Goal: Task Accomplishment & Management: Complete application form

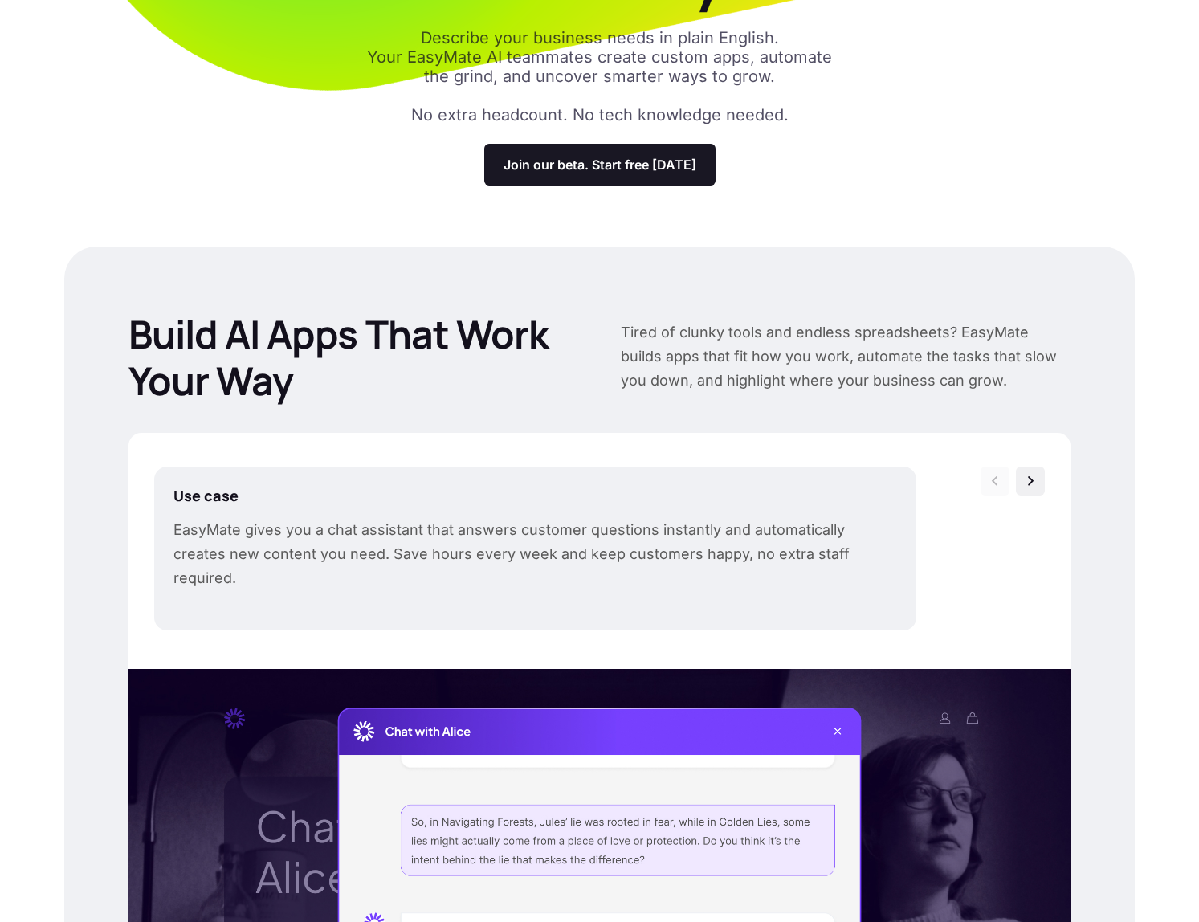
scroll to position [289, 0]
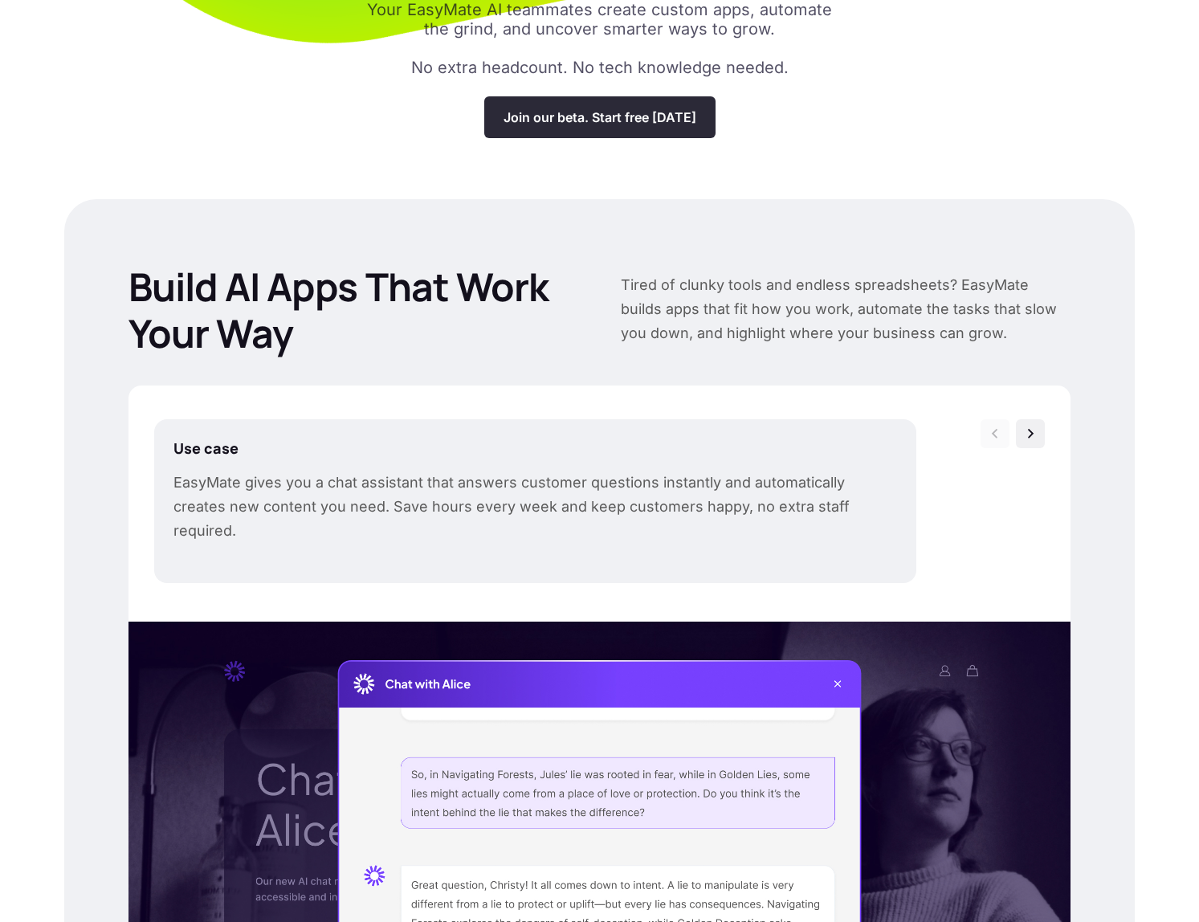
click at [615, 129] on div "Join our beta. Start free [DATE]" at bounding box center [599, 117] width 231 height 42
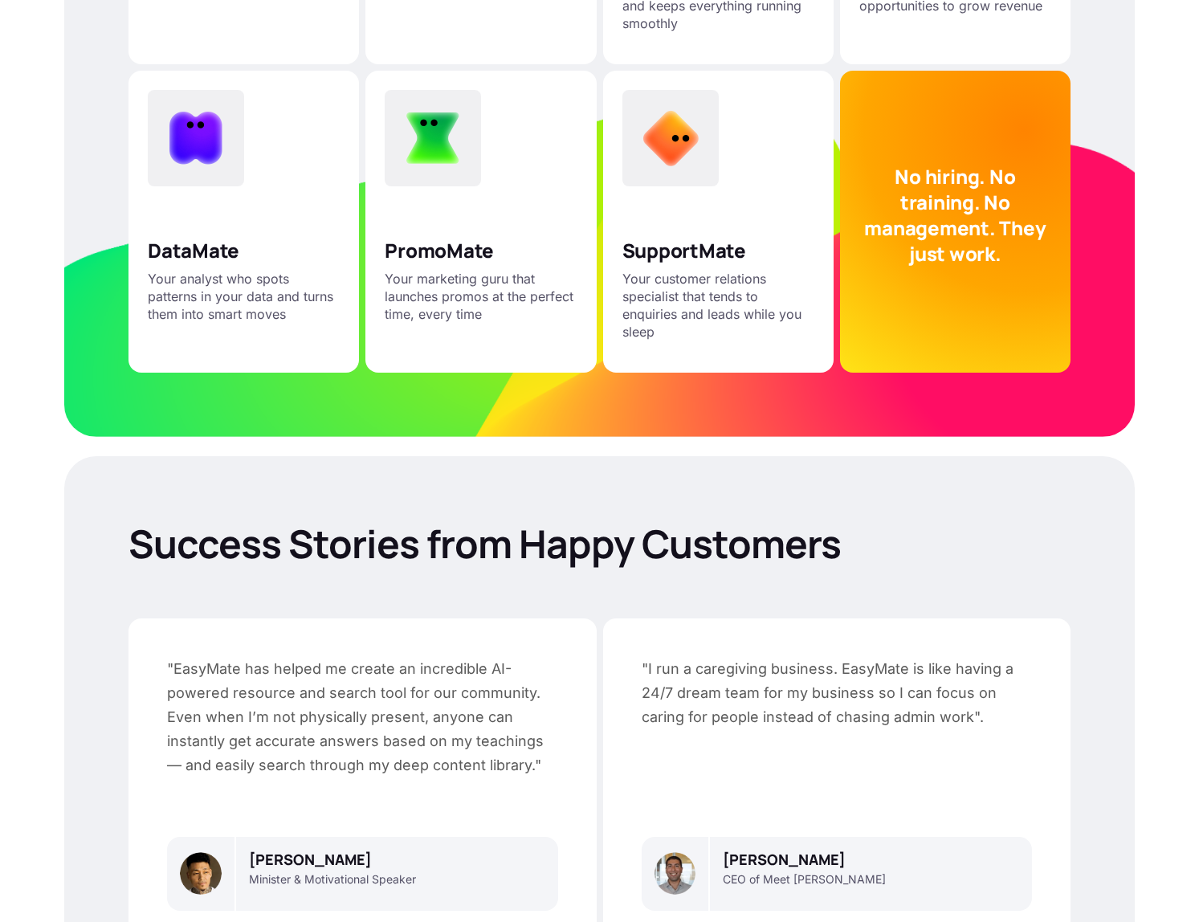
scroll to position [3690, 0]
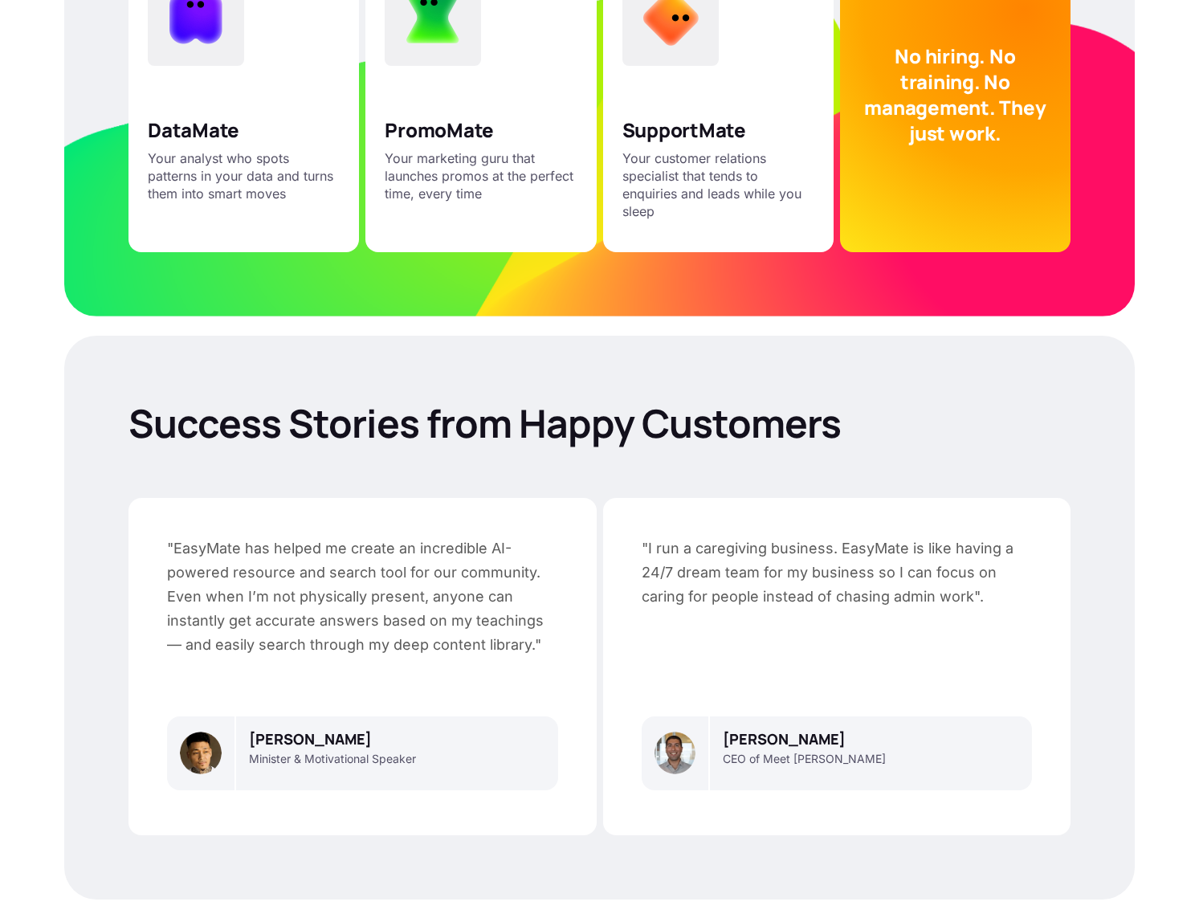
click at [774, 751] on p "CEO of Meet [PERSON_NAME]" at bounding box center [804, 758] width 163 height 14
drag, startPoint x: 774, startPoint y: 734, endPoint x: 812, endPoint y: 739, distance: 38.8
click at [812, 751] on p "CEO of Meet [PERSON_NAME]" at bounding box center [804, 758] width 163 height 14
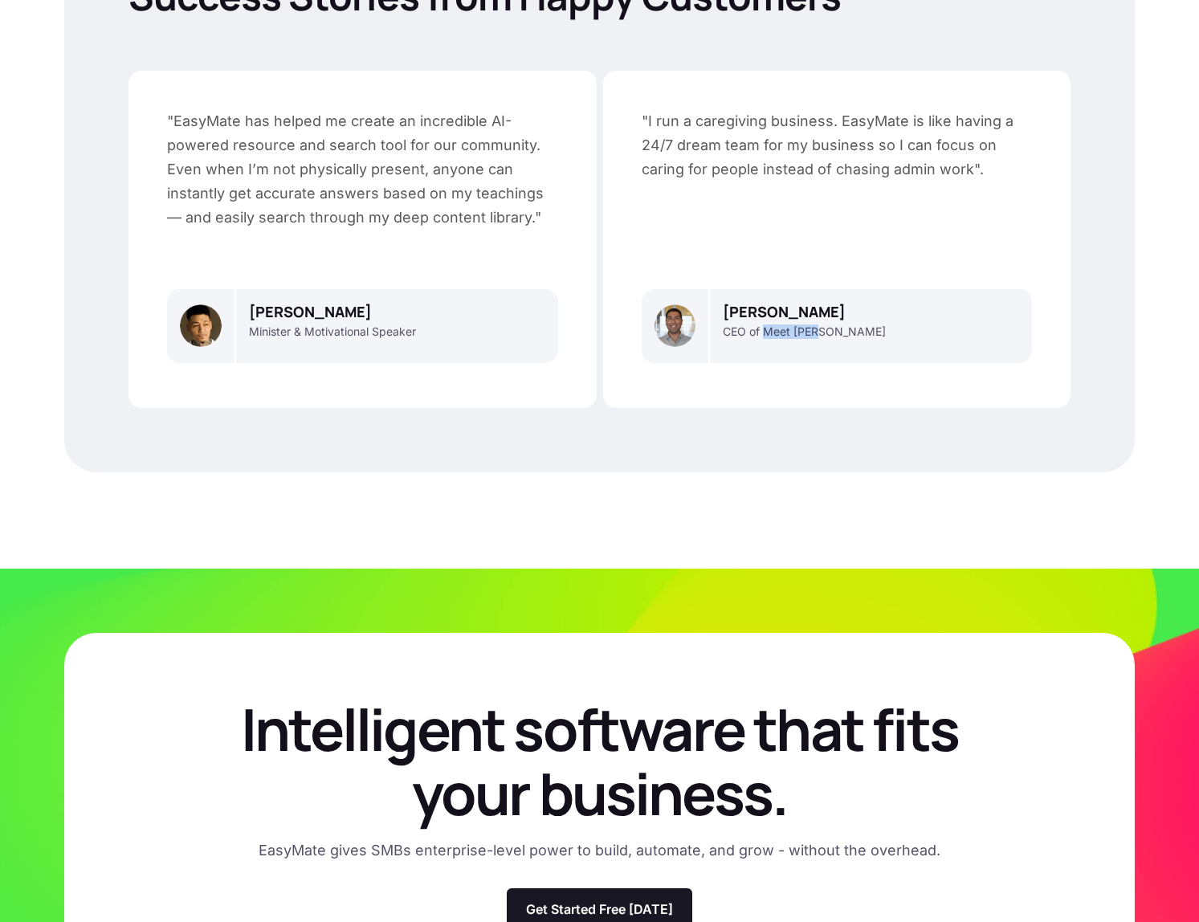
scroll to position [4088, 0]
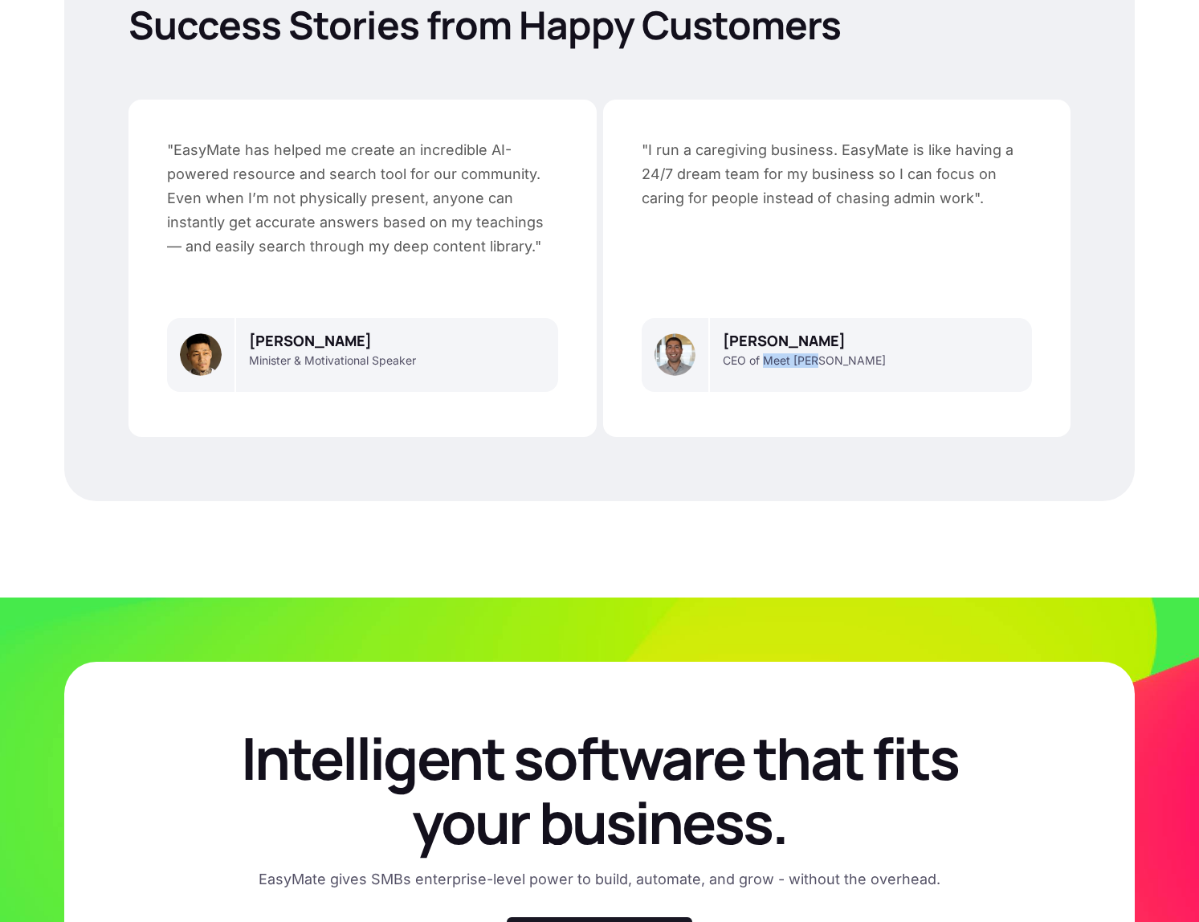
click at [665, 335] on img at bounding box center [675, 354] width 42 height 42
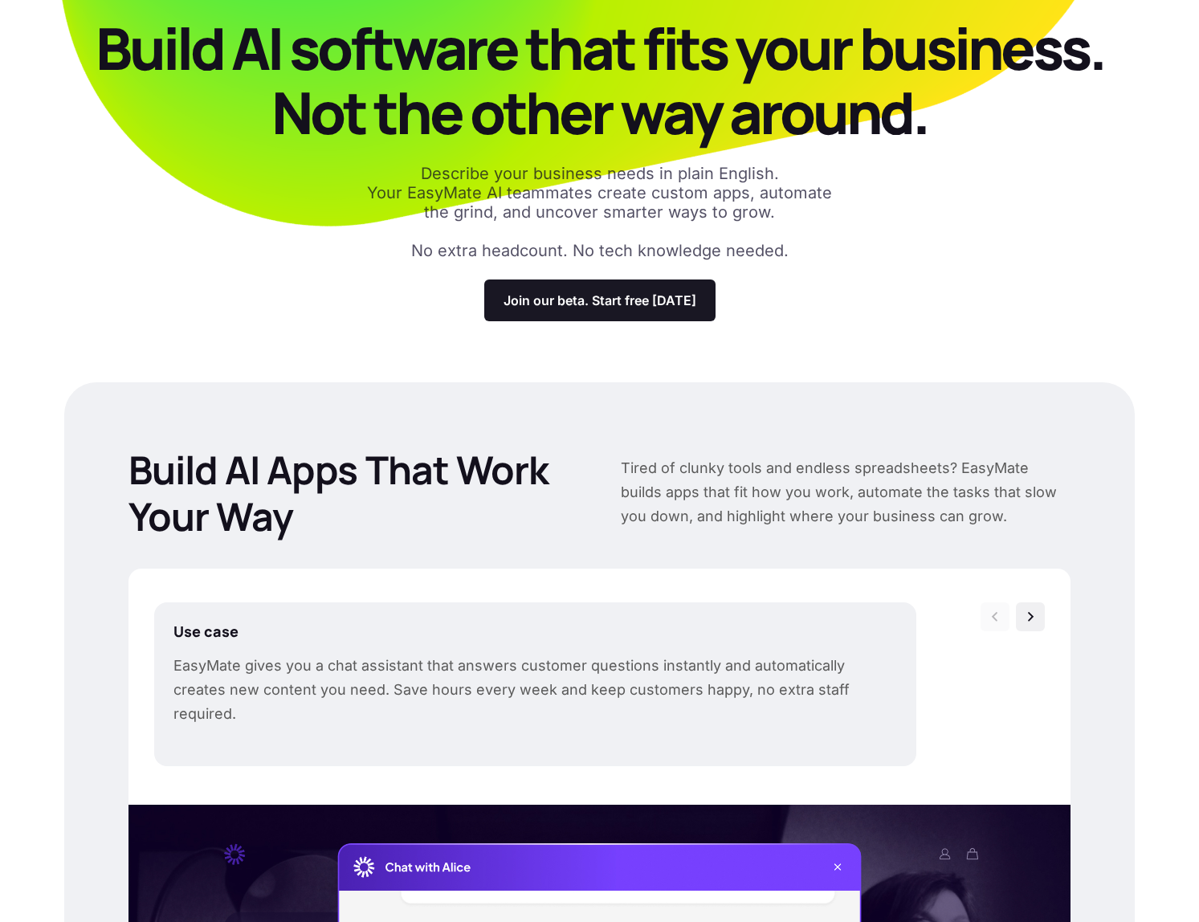
scroll to position [0, 0]
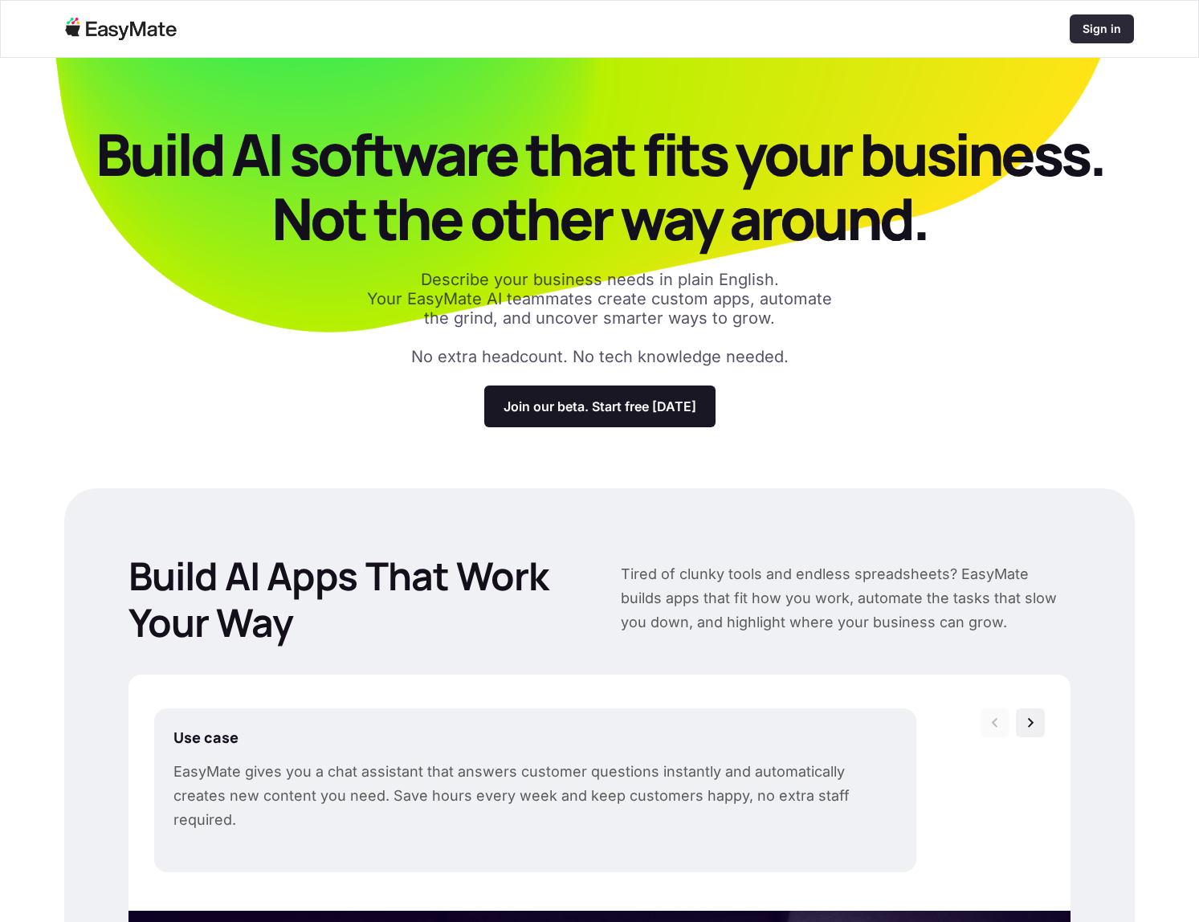
click at [1112, 36] on p "Sign in" at bounding box center [1101, 29] width 39 height 16
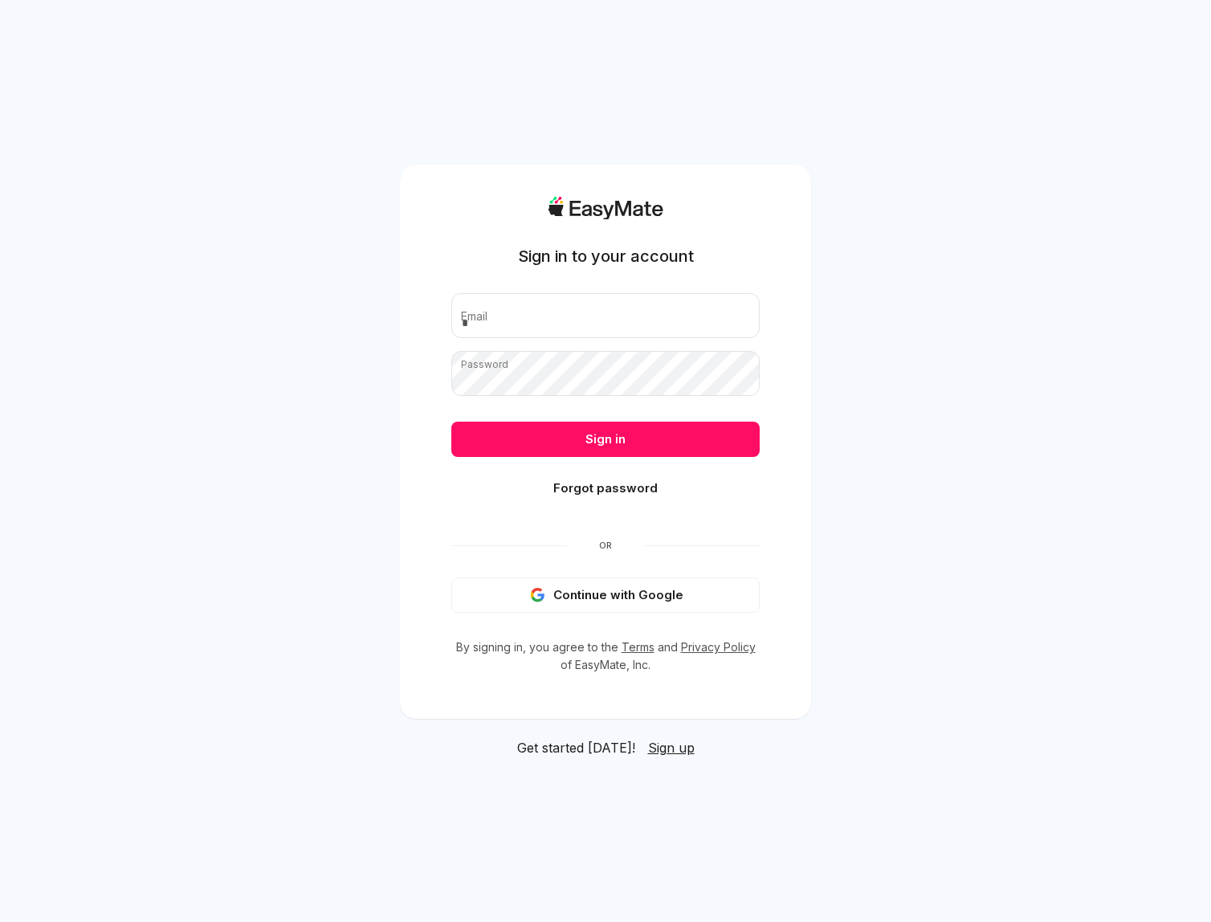
click at [662, 741] on span "Sign up" at bounding box center [671, 747] width 47 height 16
click at [1111, 246] on div "Sign in to your account Email Password Sign in Forgot password Or Continue with…" at bounding box center [605, 461] width 1211 height 922
click at [651, 746] on span "Sign up" at bounding box center [671, 747] width 47 height 16
